Goal: Go to known website: Go to known website

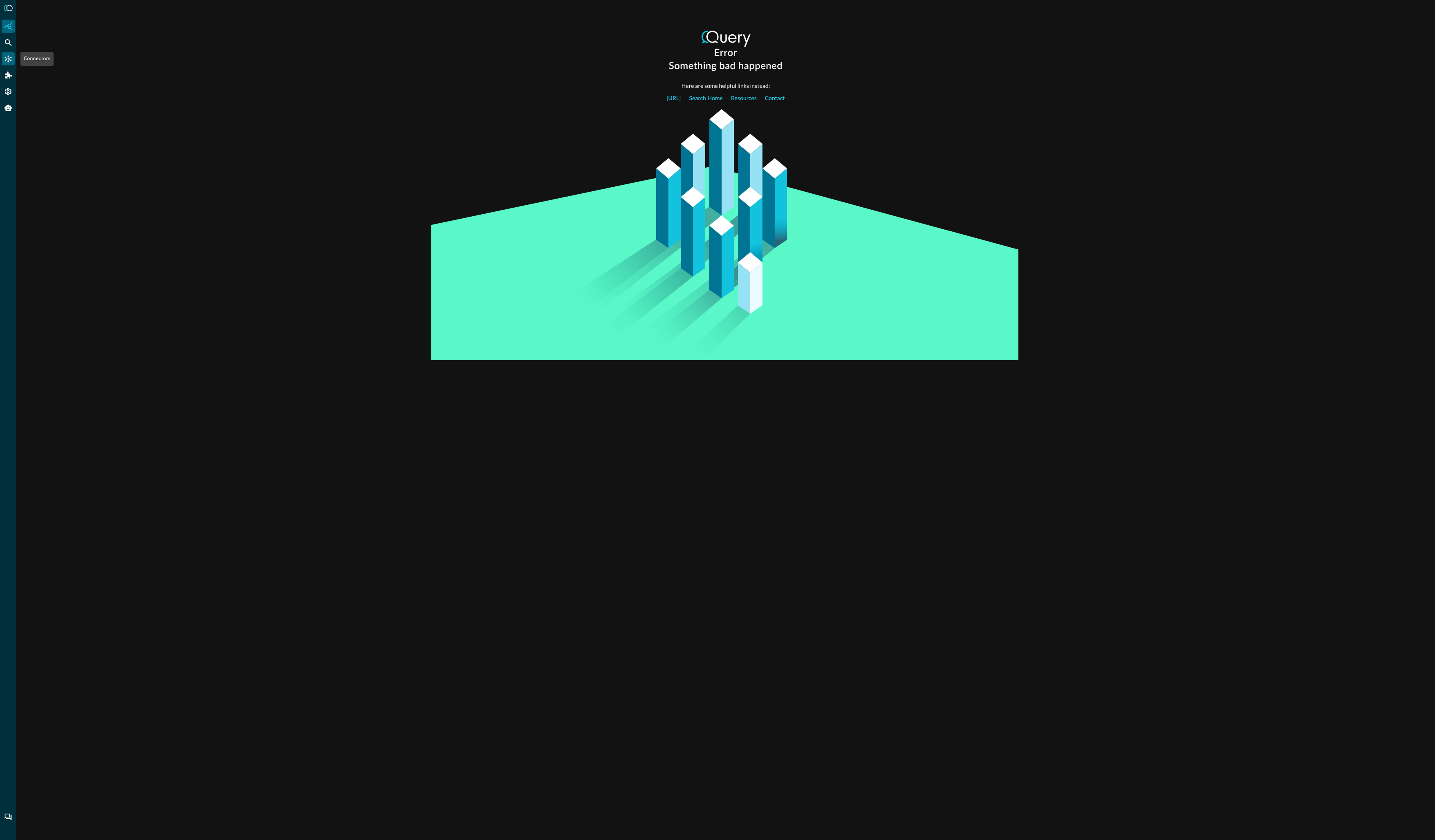
click at [4, 53] on div "Connectors" at bounding box center [8, 58] width 13 height 13
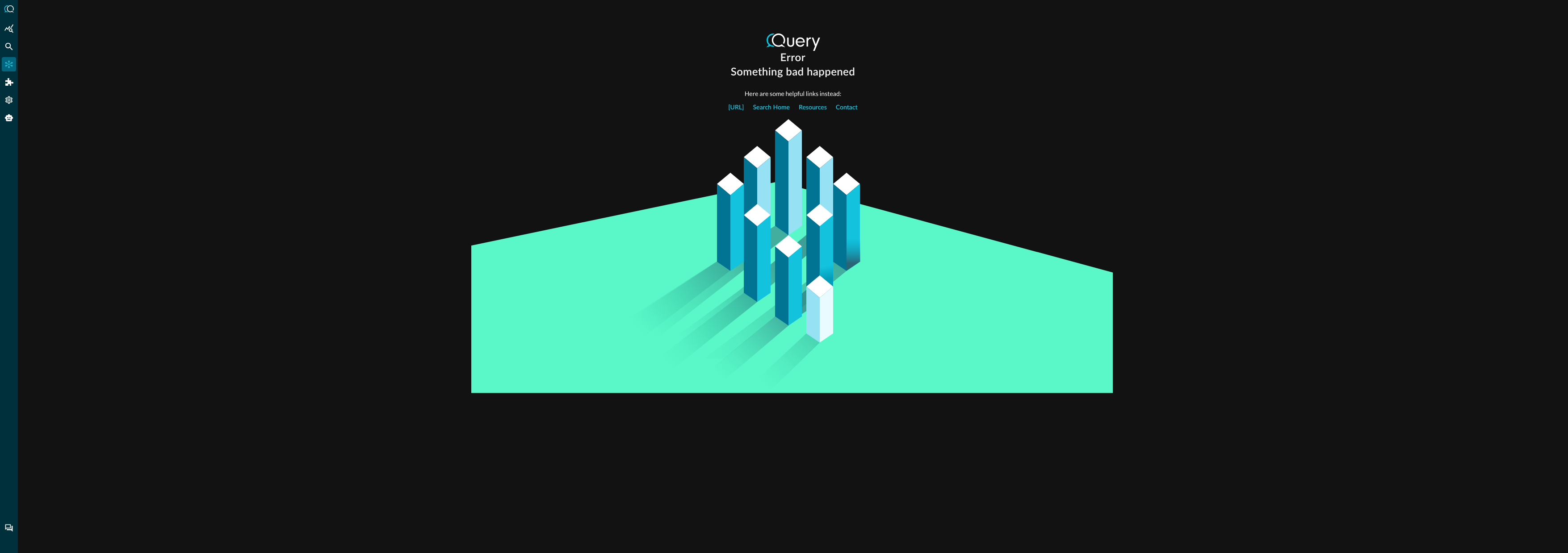
click at [265, 193] on div "Error Something bad happened Here are some helpful links instead: [URL] Search …" at bounding box center [793, 276] width 1550 height 553
drag, startPoint x: 201, startPoint y: 134, endPoint x: 215, endPoint y: 128, distance: 15.2
click at [204, 133] on div "Error Something bad happened Here are some helpful links instead: Query.ai Sear…" at bounding box center [793, 276] width 1550 height 553
click at [301, 204] on div "Error Something bad happened Here are some helpful links instead: Query.ai Sear…" at bounding box center [793, 276] width 1550 height 553
